Goal: Find specific page/section: Find specific page/section

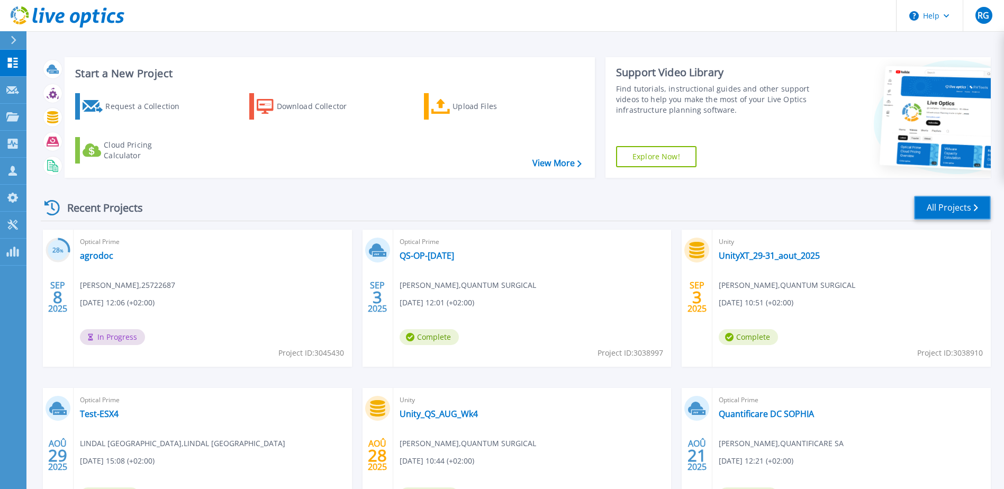
click at [948, 201] on link "All Projects" at bounding box center [952, 208] width 77 height 24
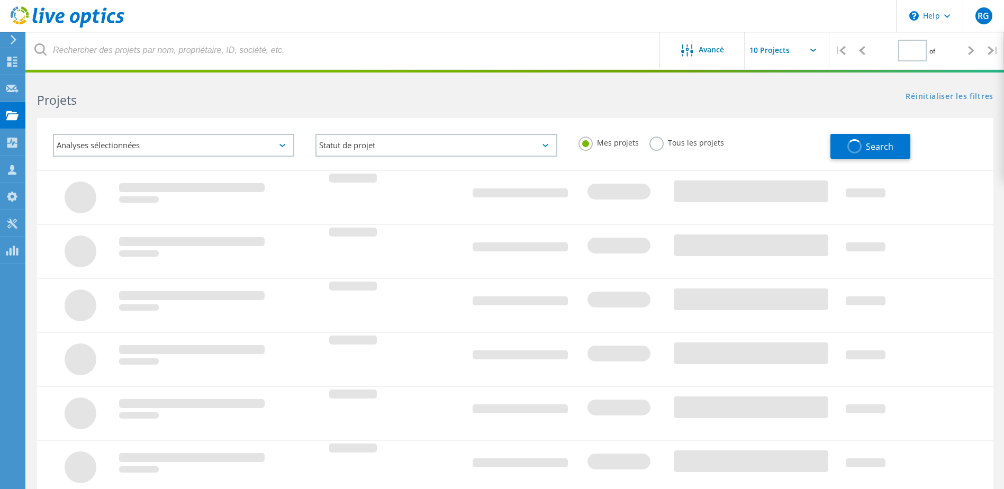
type input "1"
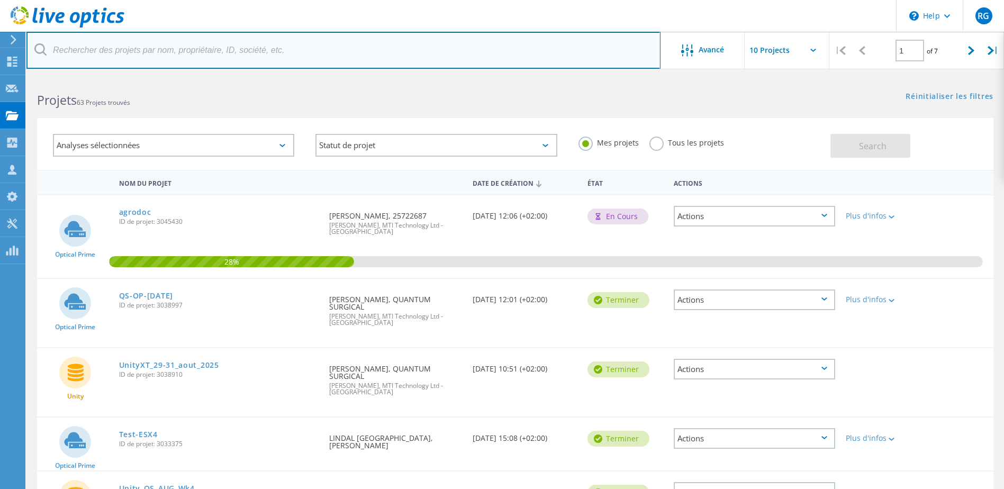
click at [151, 47] on input "text" at bounding box center [343, 50] width 634 height 37
type input "vpg"
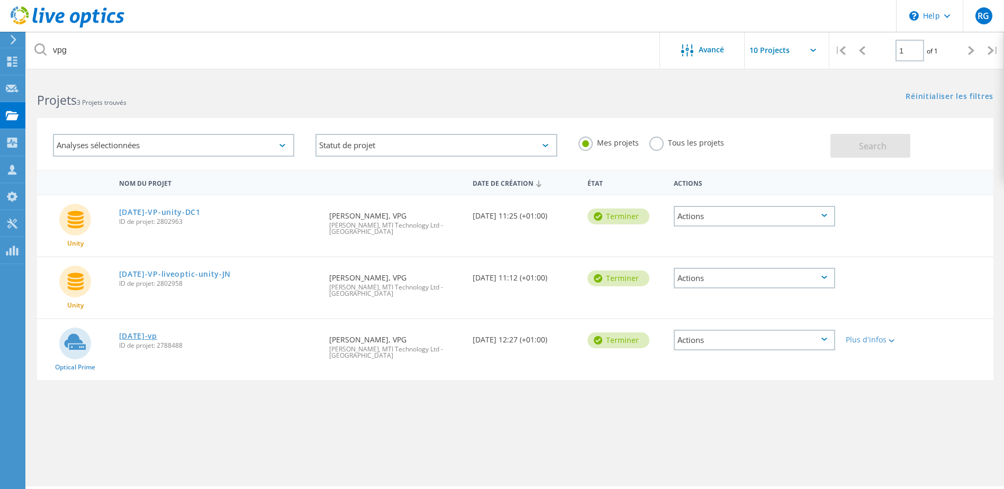
click at [156, 332] on link "2025-02-21-vp" at bounding box center [138, 335] width 38 height 7
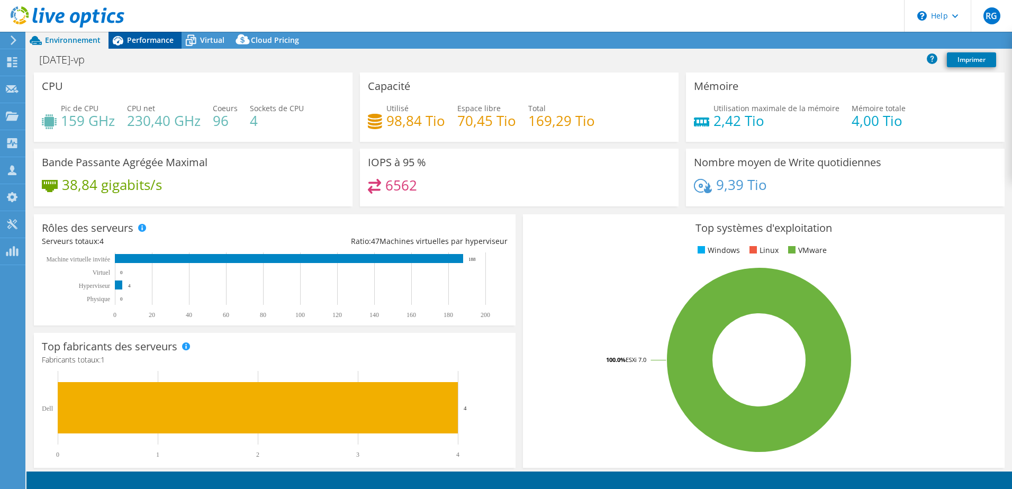
click at [154, 25] on header "RG Membre de l'équipe Romain Gontier rgontier@mti.com MTI Technology Ltd - Fran…" at bounding box center [506, 16] width 1012 height 32
select select "EUFrankfurt"
select select "EUR"
click at [153, 39] on span "Performance" at bounding box center [150, 40] width 47 height 10
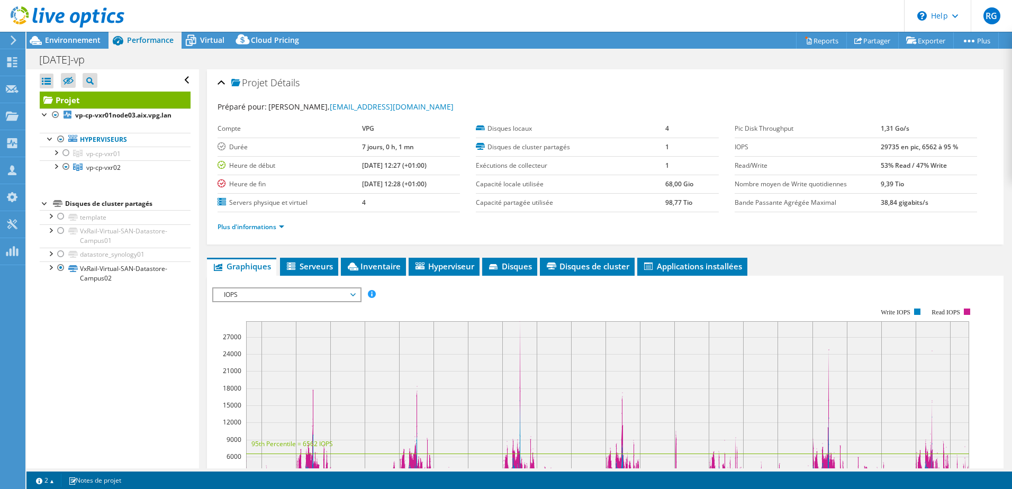
click at [32, 17] on icon at bounding box center [68, 17] width 114 height 22
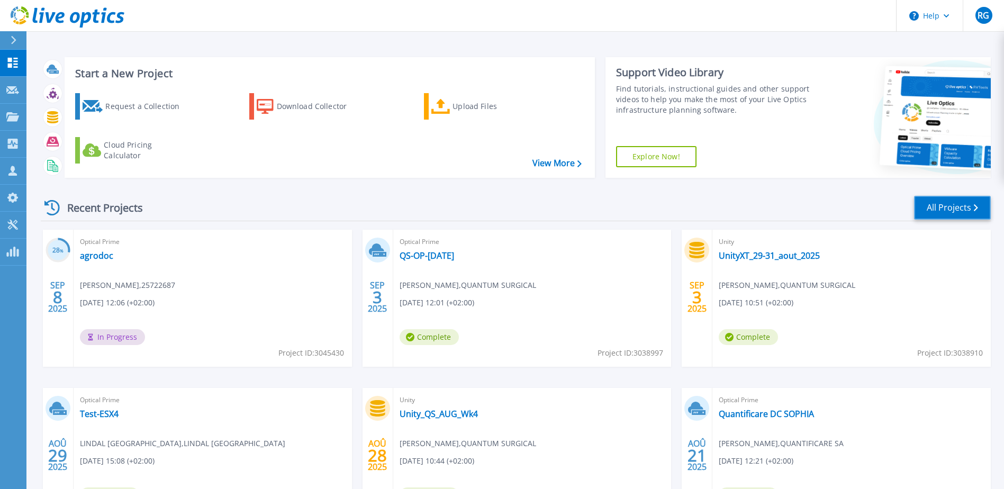
click at [949, 207] on link "All Projects" at bounding box center [952, 208] width 77 height 24
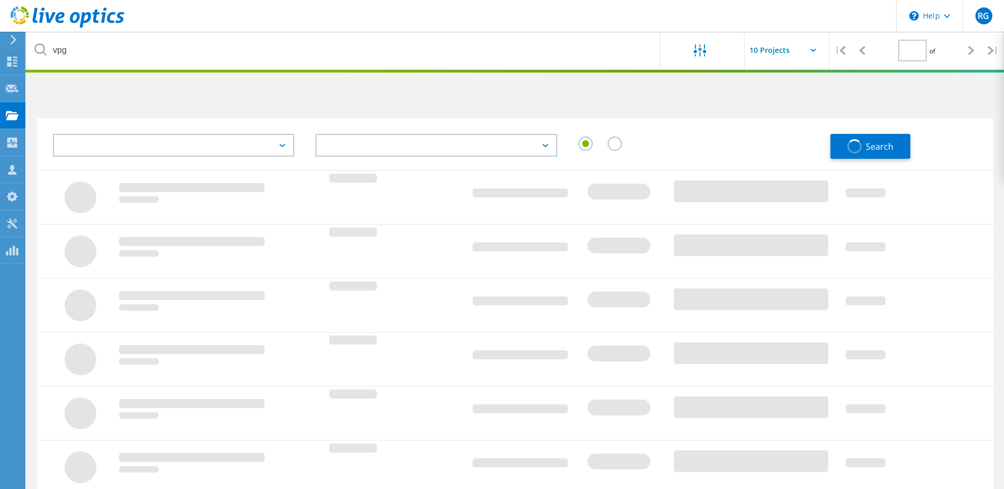
type input "1"
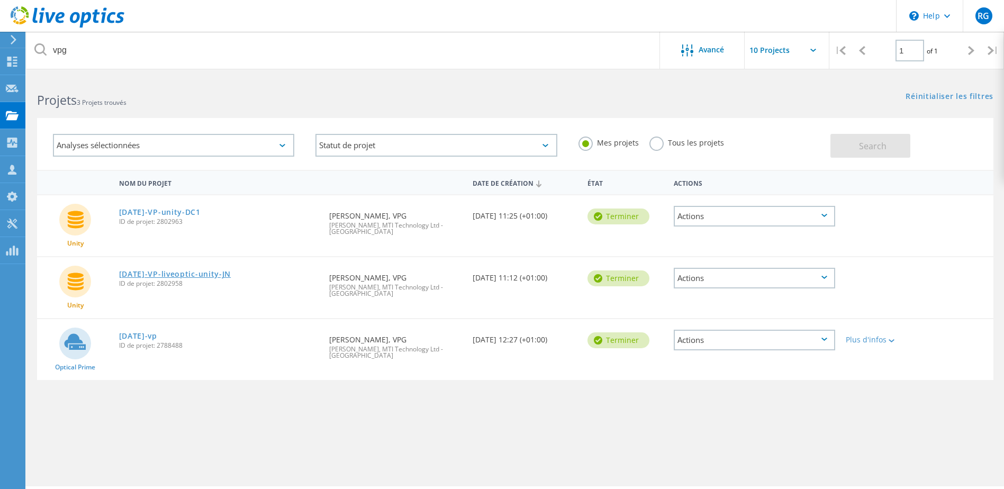
click at [201, 270] on link "[DATE]-VP-liveoptic-unity-JN" at bounding box center [175, 273] width 112 height 7
